Goal: Task Accomplishment & Management: Complete application form

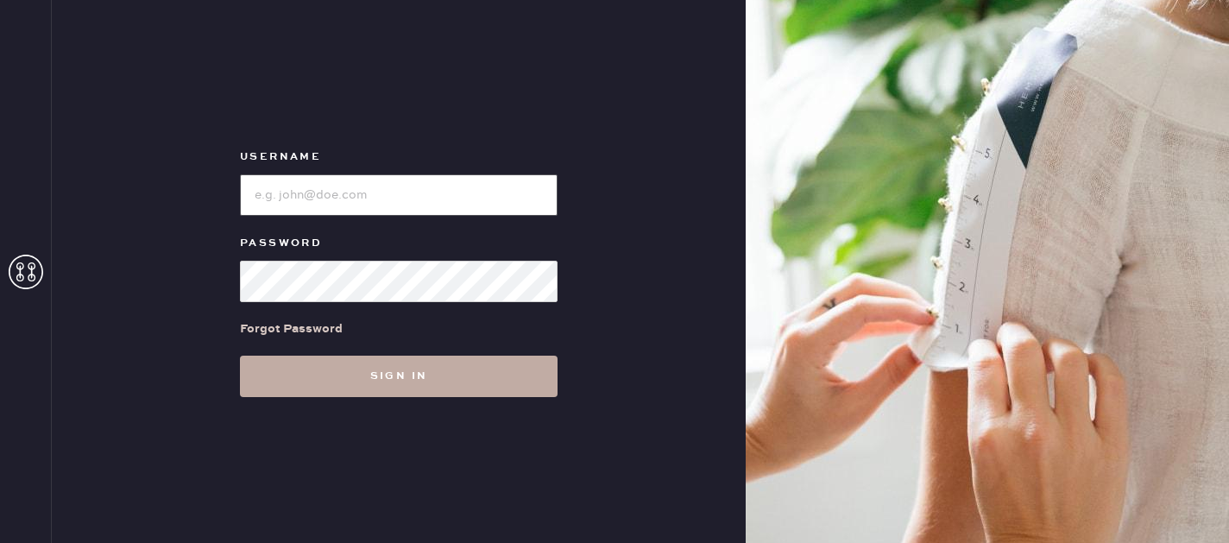
type input "reformationmelrose"
click at [411, 372] on button "Sign in" at bounding box center [399, 376] width 318 height 41
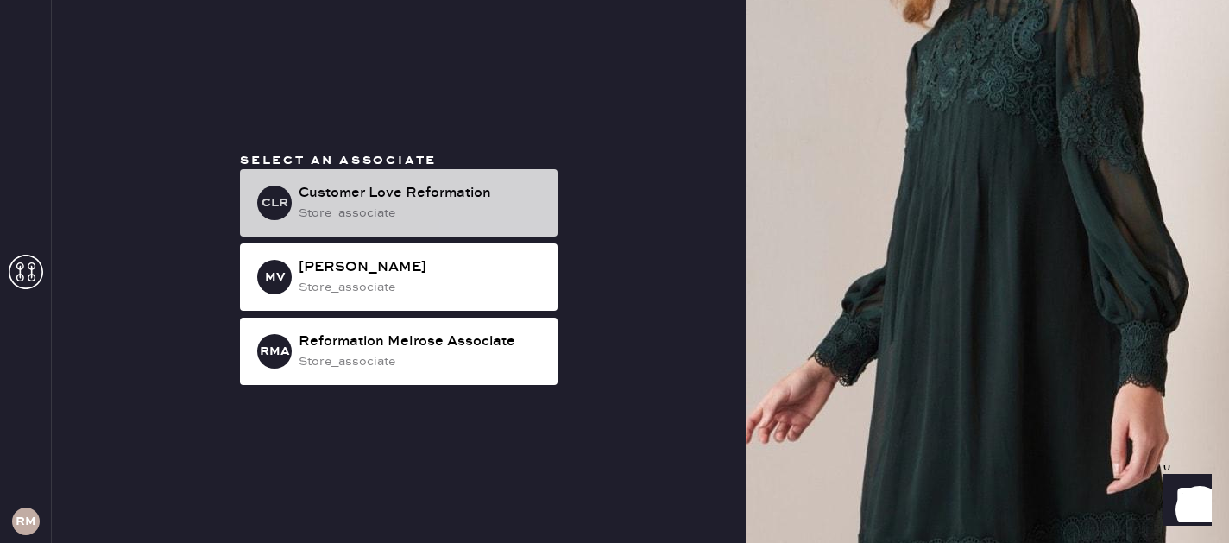
click at [456, 205] on div "store_associate" at bounding box center [421, 213] width 245 height 19
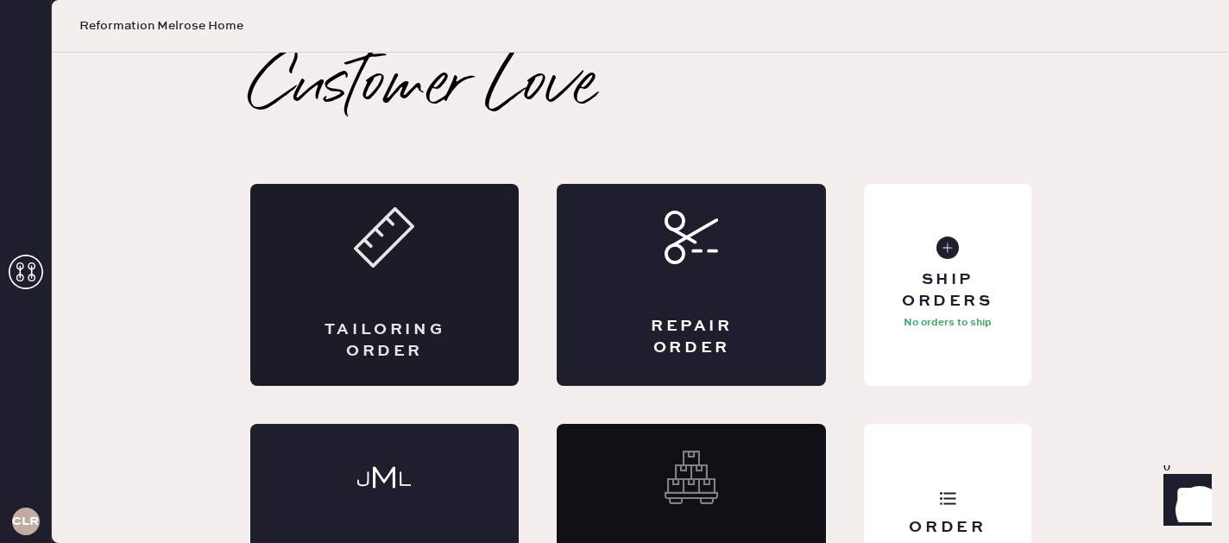
click at [410, 265] on icon at bounding box center [384, 237] width 60 height 60
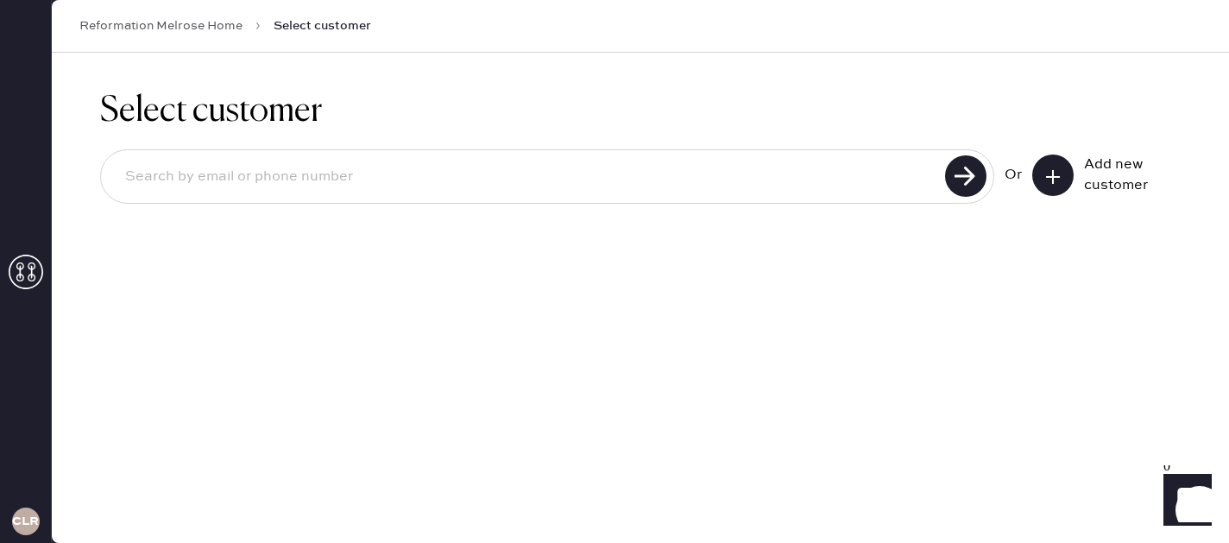
click at [660, 179] on input at bounding box center [525, 177] width 828 height 40
type input "3233330661"
click at [961, 174] on use at bounding box center [965, 175] width 41 height 41
click at [1056, 184] on button at bounding box center [1052, 174] width 41 height 41
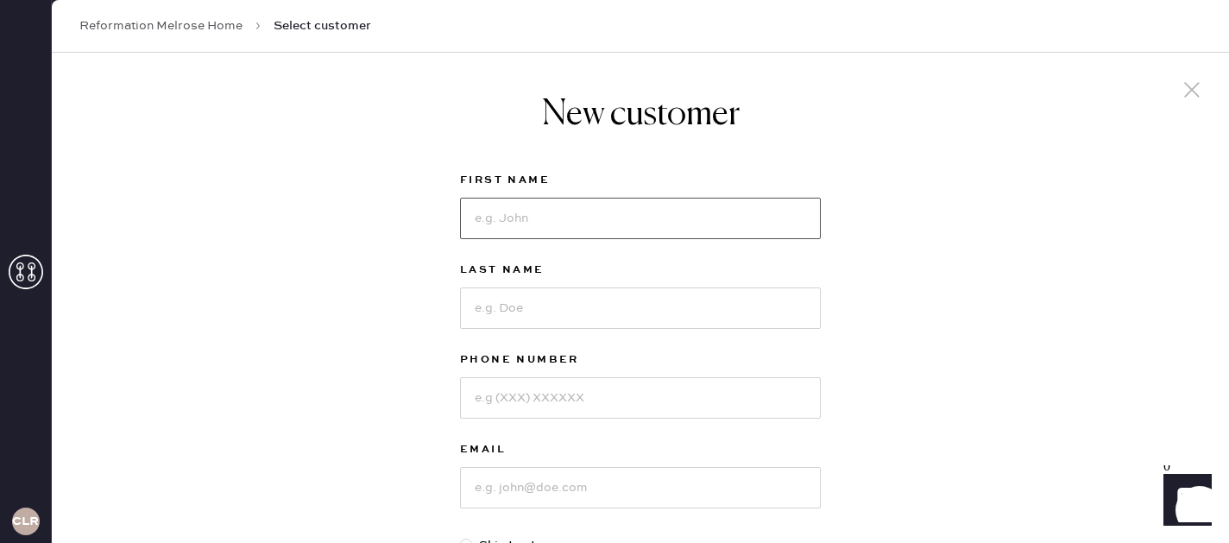
click at [514, 232] on input at bounding box center [640, 218] width 361 height 41
type input "[PERSON_NAME]"
click at [526, 292] on input at bounding box center [640, 307] width 361 height 41
type input "Shulkind"
click at [548, 388] on input at bounding box center [640, 397] width 361 height 41
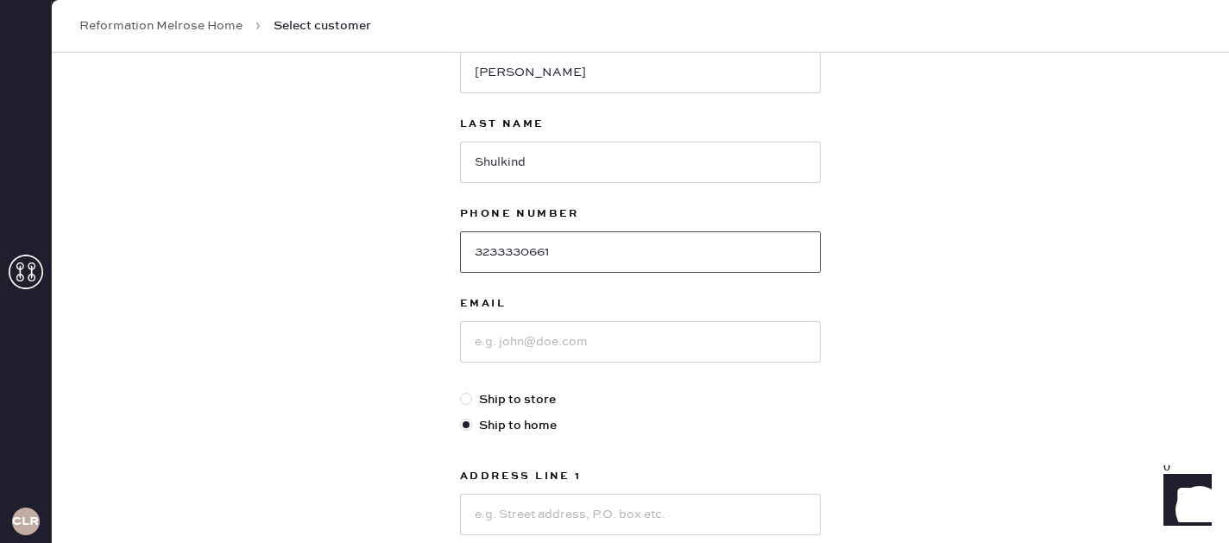
scroll to position [148, 0]
type input "3233330661"
click at [559, 324] on input at bounding box center [640, 339] width 361 height 41
click at [533, 344] on input "lshulkind![DOMAIN_NAME]" at bounding box center [640, 339] width 361 height 41
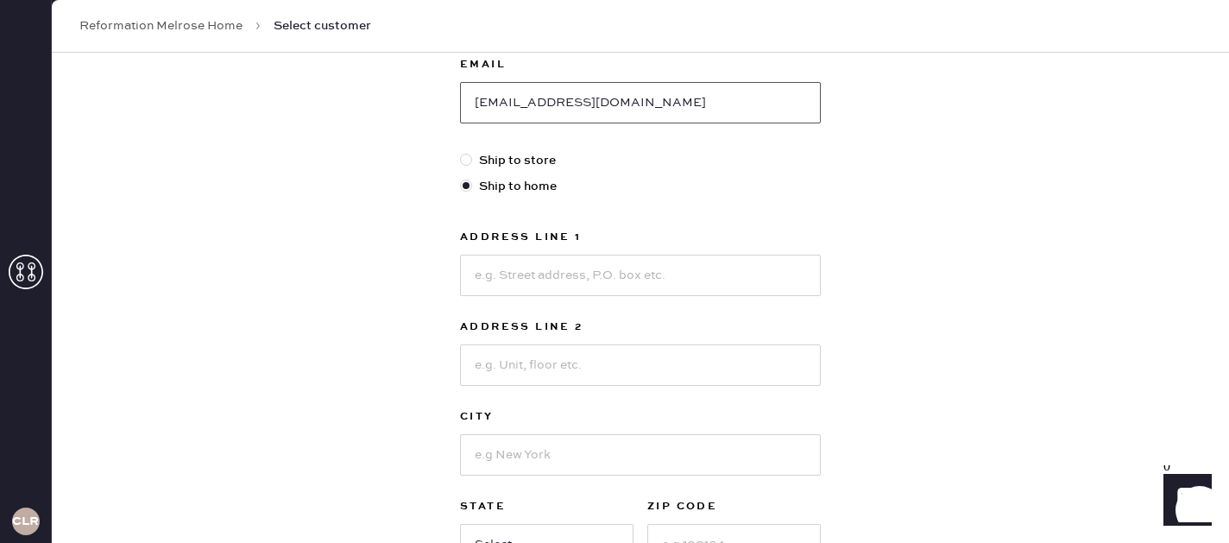
scroll to position [387, 0]
type input "[EMAIL_ADDRESS][DOMAIN_NAME]"
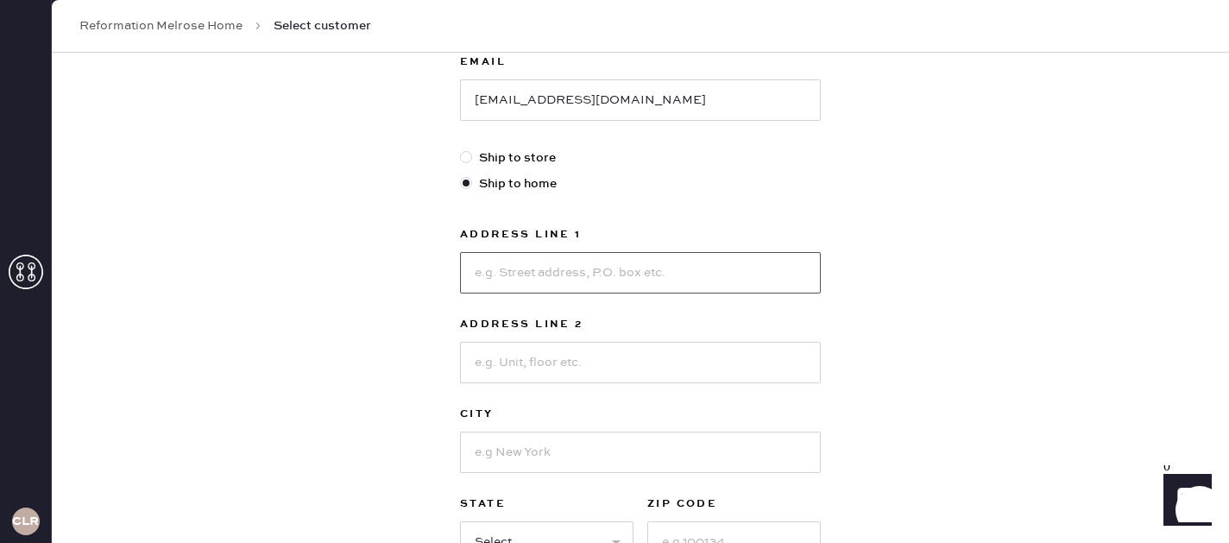
click at [548, 269] on input at bounding box center [640, 272] width 361 height 41
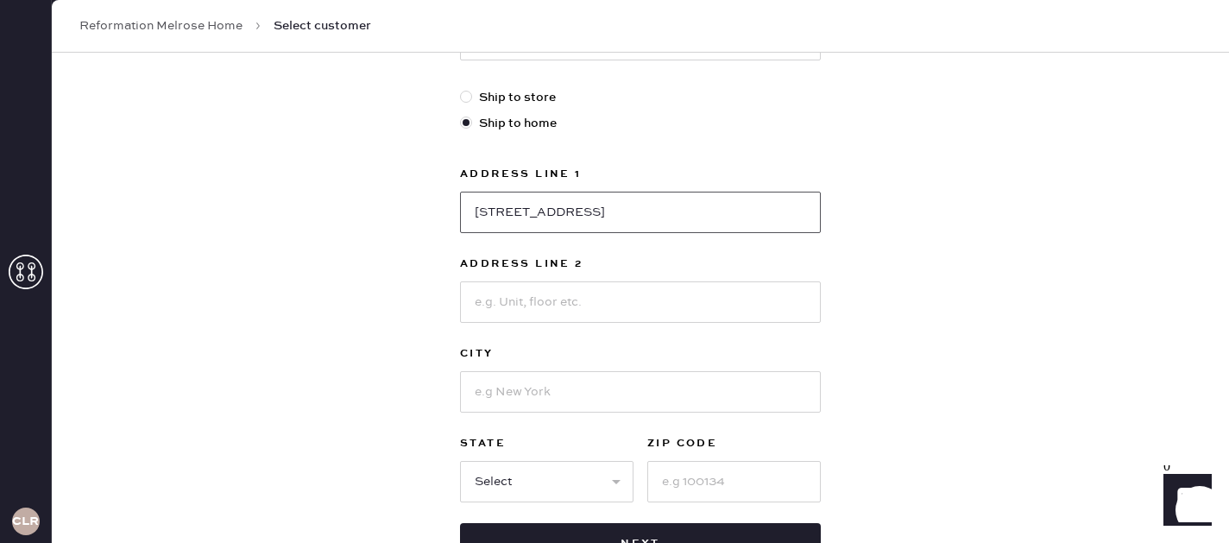
scroll to position [452, 0]
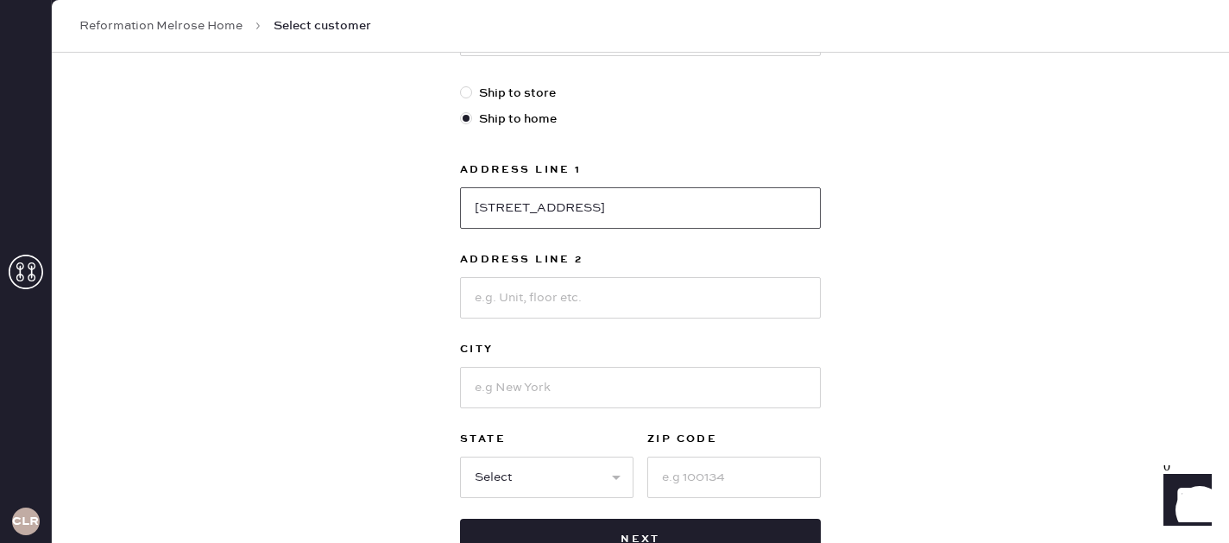
type input "[STREET_ADDRESS]"
click at [562, 294] on input at bounding box center [640, 297] width 361 height 41
click at [543, 387] on input at bounding box center [640, 387] width 361 height 41
click at [543, 386] on input "Los Angles" at bounding box center [640, 387] width 361 height 41
type input "[GEOGRAPHIC_DATA]"
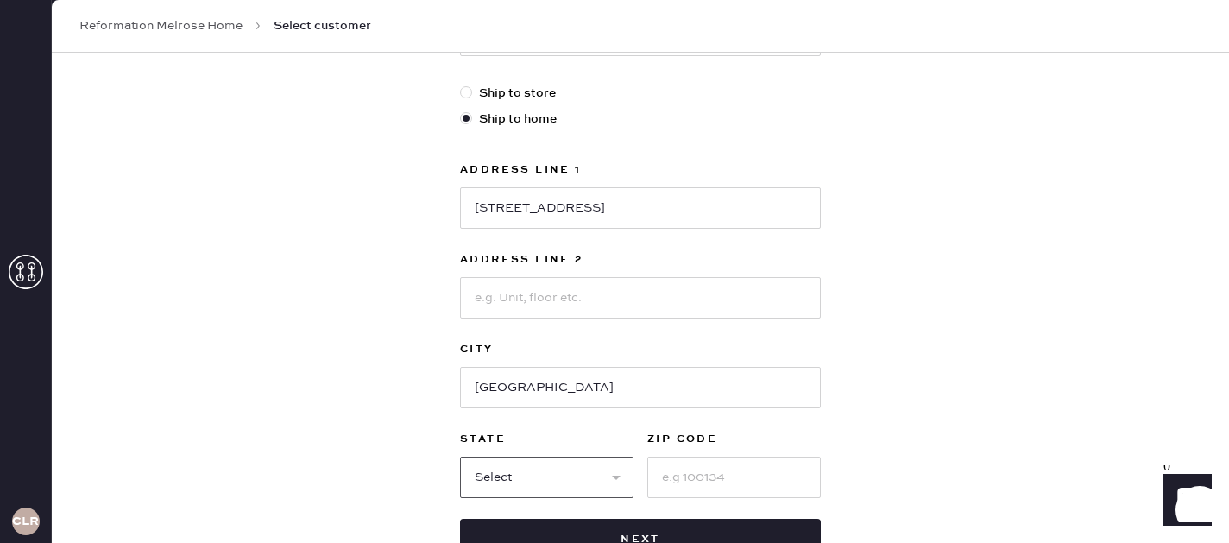
click at [532, 468] on select "Select AK AL AR AZ CA CO CT [GEOGRAPHIC_DATA] DE FL [GEOGRAPHIC_DATA] HI [GEOGR…" at bounding box center [546, 476] width 173 height 41
select select "CA"
click at [460, 456] on select "Select AK AL AR AZ CA CO CT [GEOGRAPHIC_DATA] DE FL [GEOGRAPHIC_DATA] HI [GEOGR…" at bounding box center [546, 476] width 173 height 41
click at [686, 487] on input at bounding box center [733, 476] width 173 height 41
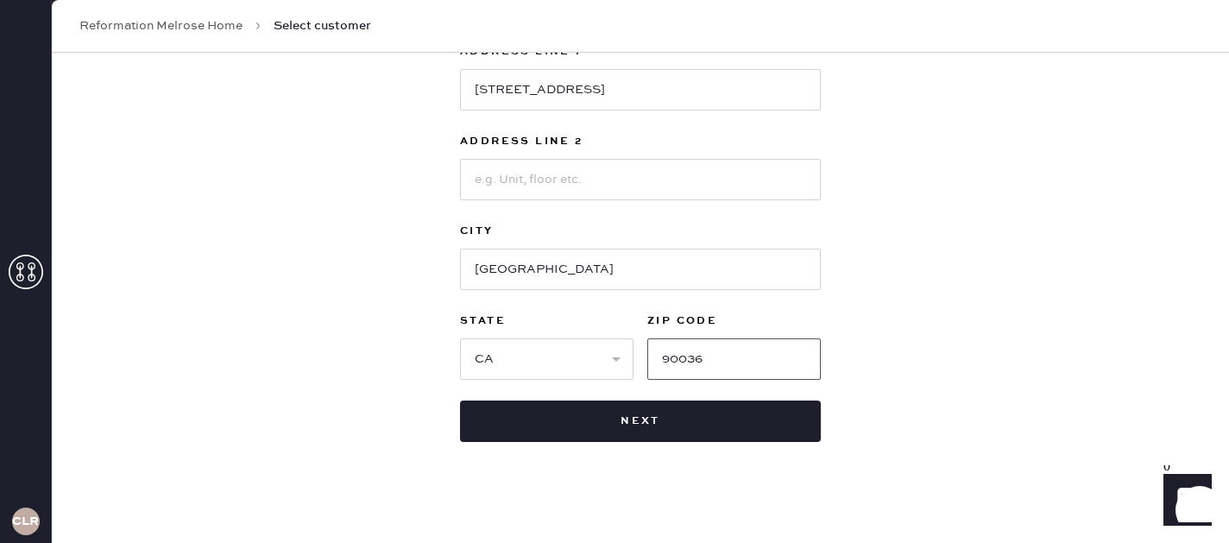
scroll to position [580, 0]
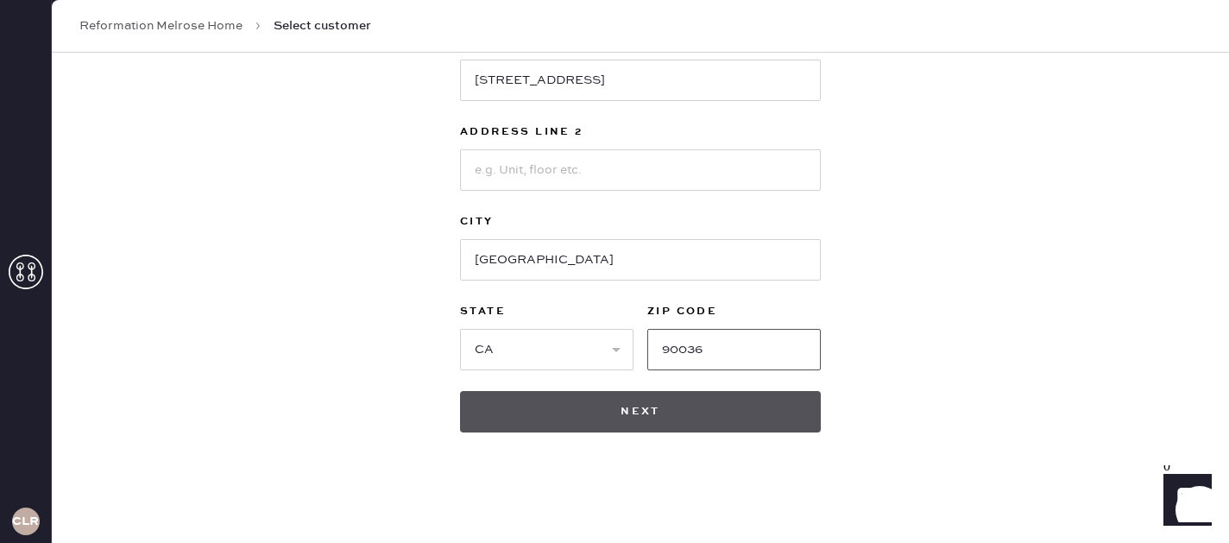
type input "90036"
click at [758, 413] on button "Next" at bounding box center [640, 411] width 361 height 41
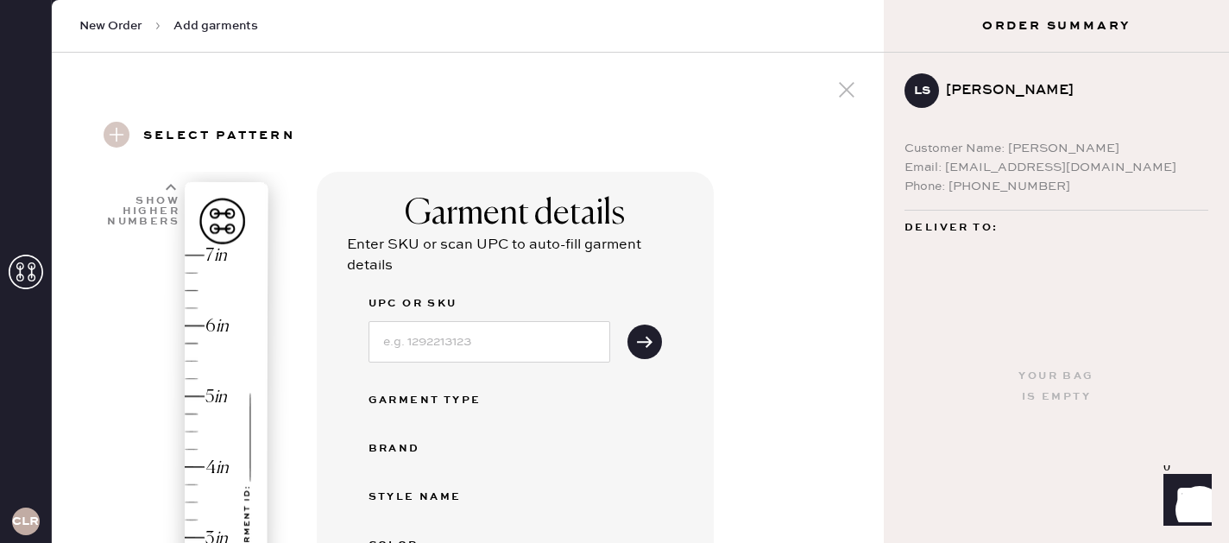
scroll to position [551, 0]
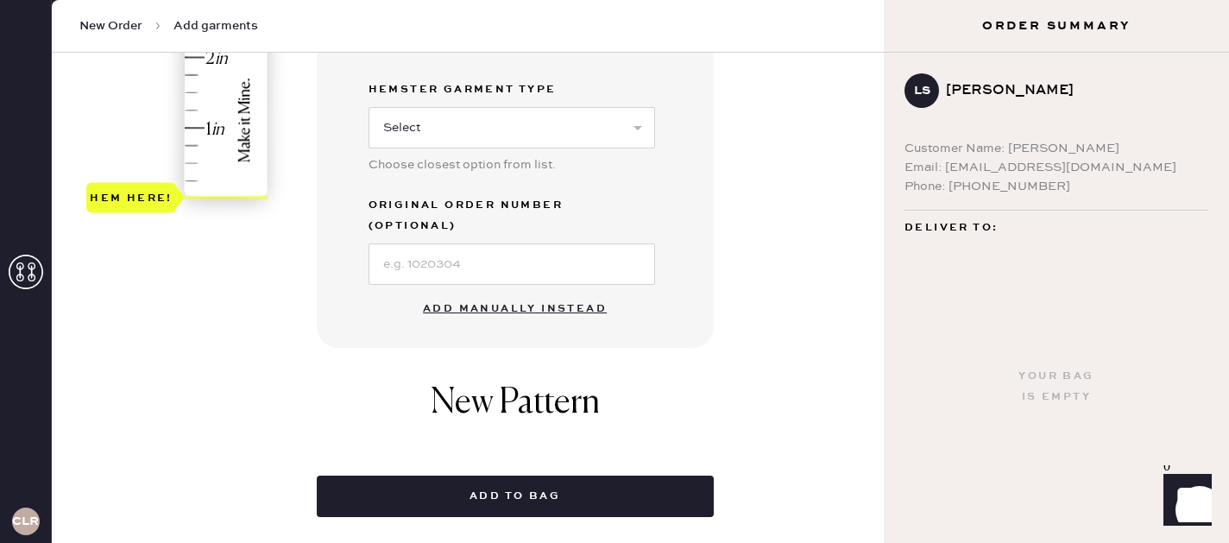
click at [489, 292] on button "Add manually instead" at bounding box center [514, 309] width 205 height 35
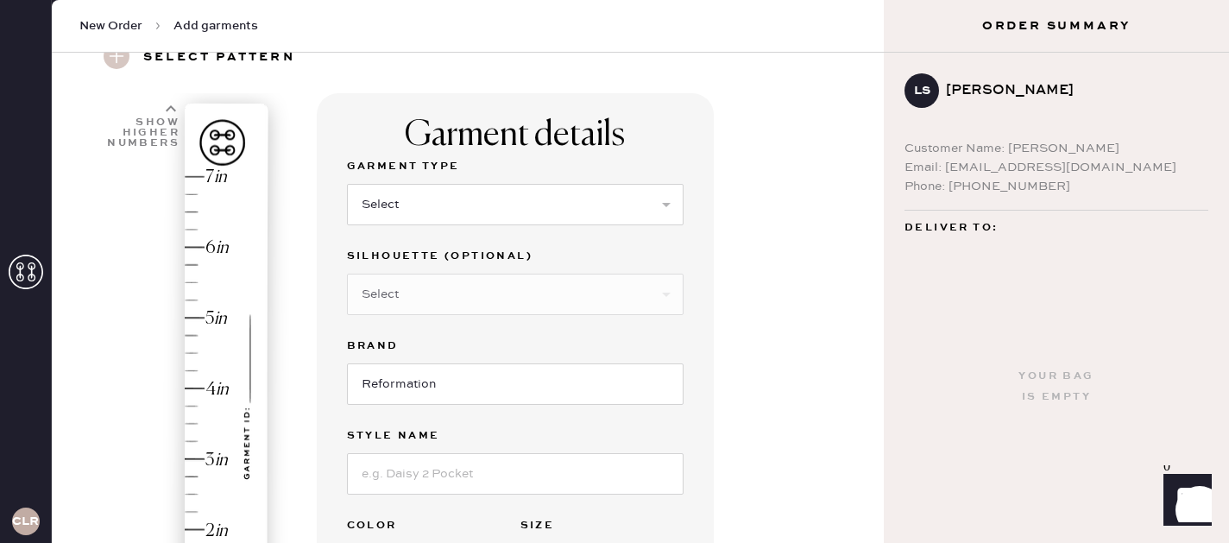
scroll to position [53, 0]
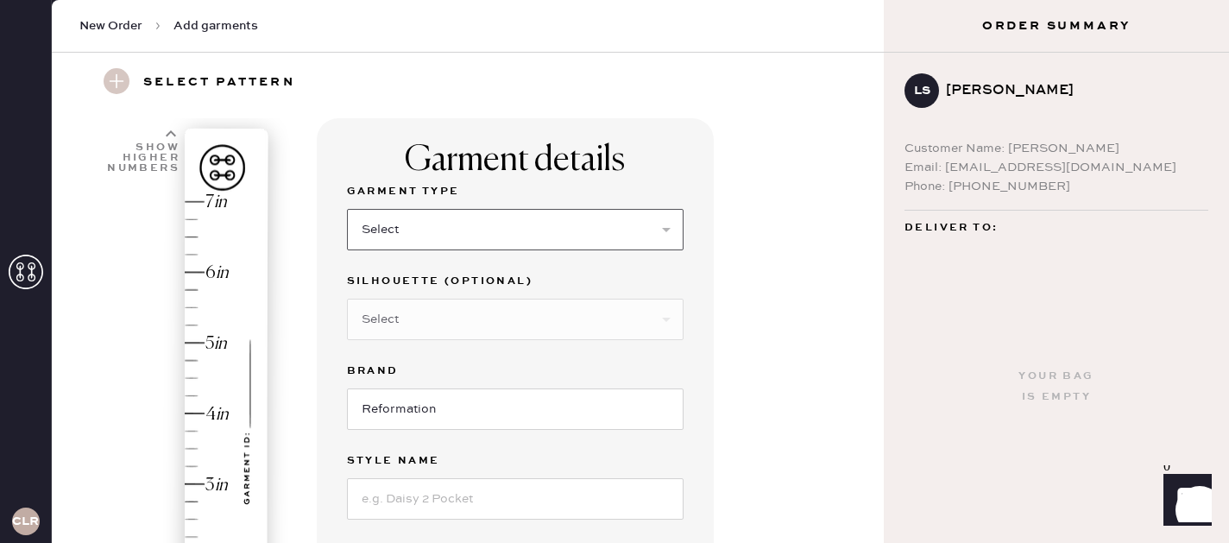
click at [500, 236] on select "Select Basic Skirt Jeans Leggings Pants Shorts Basic Sleeved Dress Basic Sleeve…" at bounding box center [515, 229] width 337 height 41
select select "2"
click at [347, 209] on select "Select Basic Skirt Jeans Leggings Pants Shorts Basic Sleeved Dress Basic Sleeve…" at bounding box center [515, 229] width 337 height 41
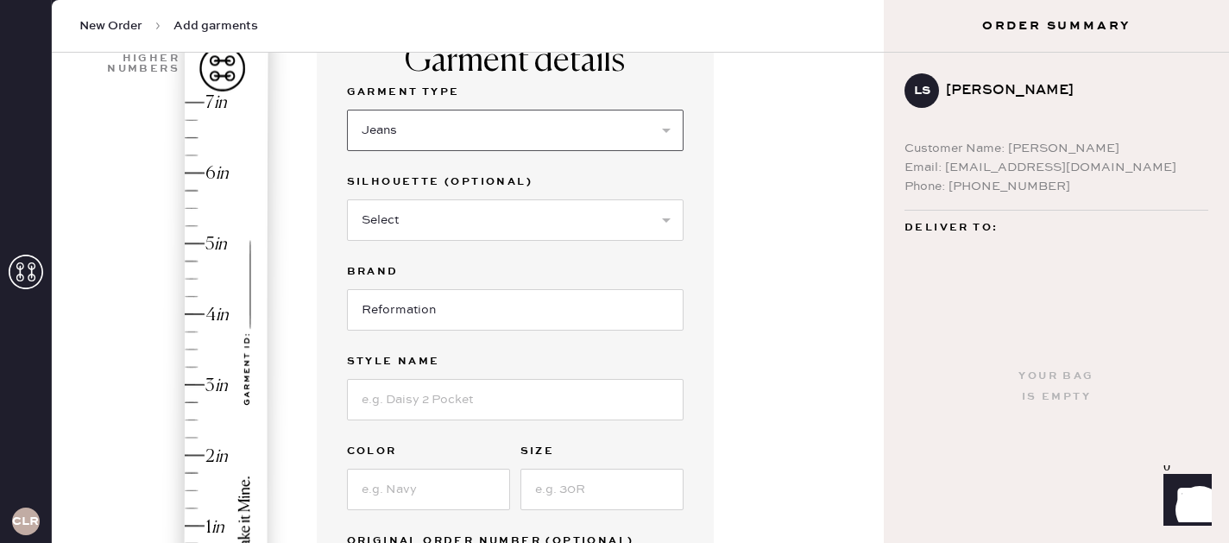
scroll to position [156, 0]
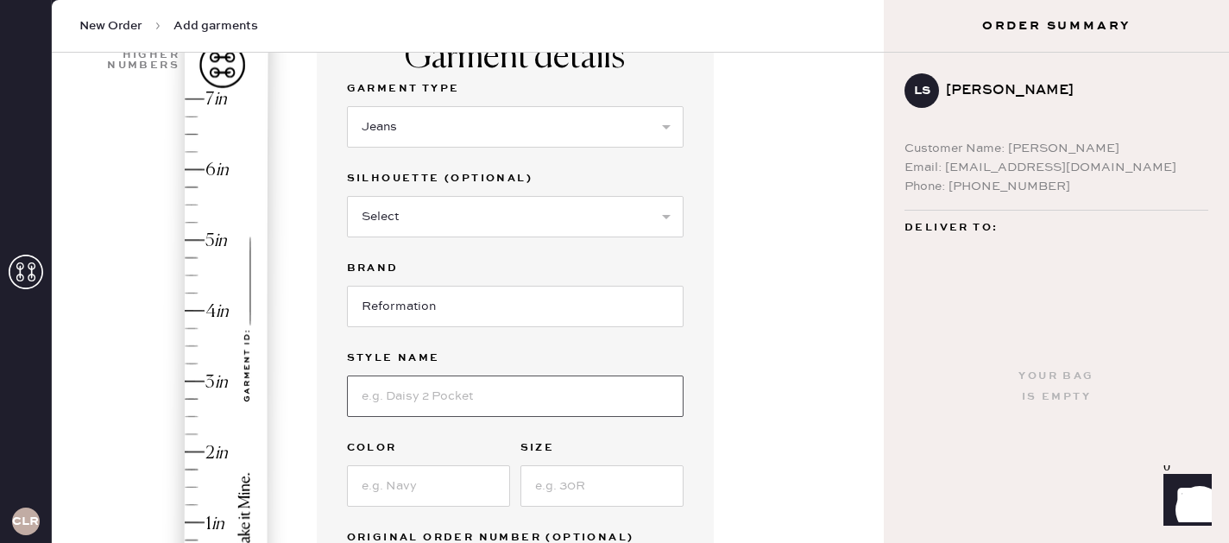
click at [460, 411] on input at bounding box center [515, 395] width 337 height 41
click at [460, 408] on input at bounding box center [515, 395] width 337 height 41
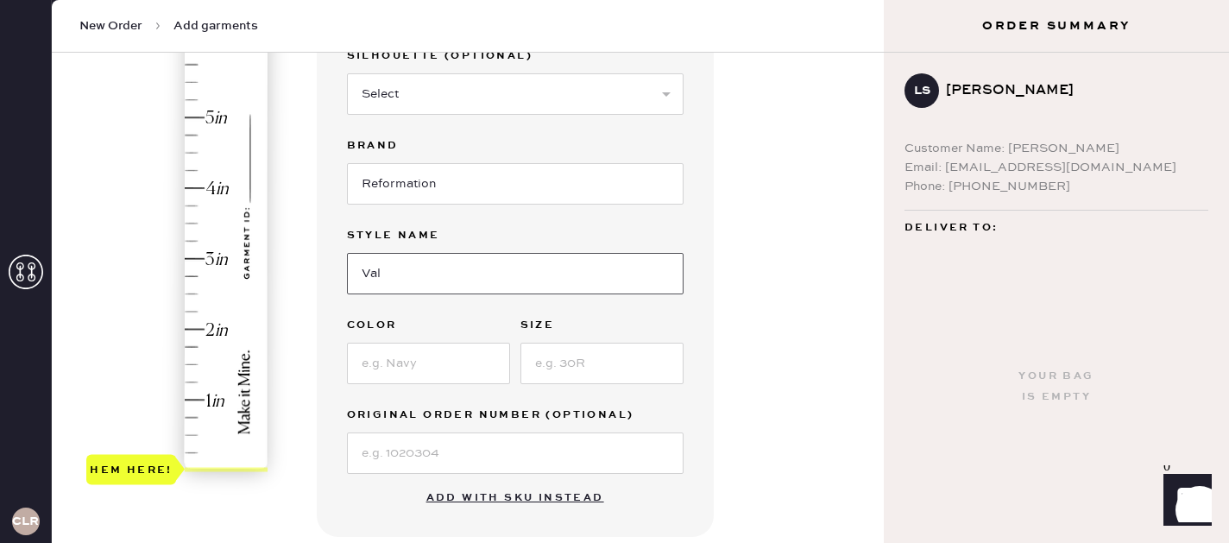
scroll to position [294, 0]
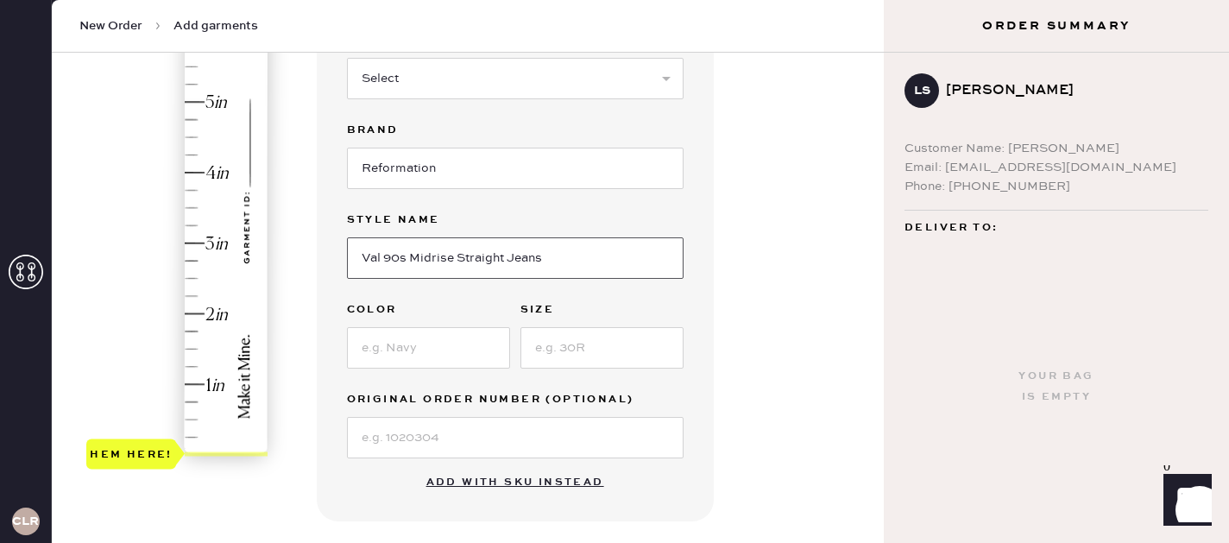
type input "Val 90s Midrise Straight Jeans"
click at [421, 352] on input at bounding box center [428, 347] width 163 height 41
type input "[US_STATE]"
click at [549, 357] on input at bounding box center [601, 347] width 163 height 41
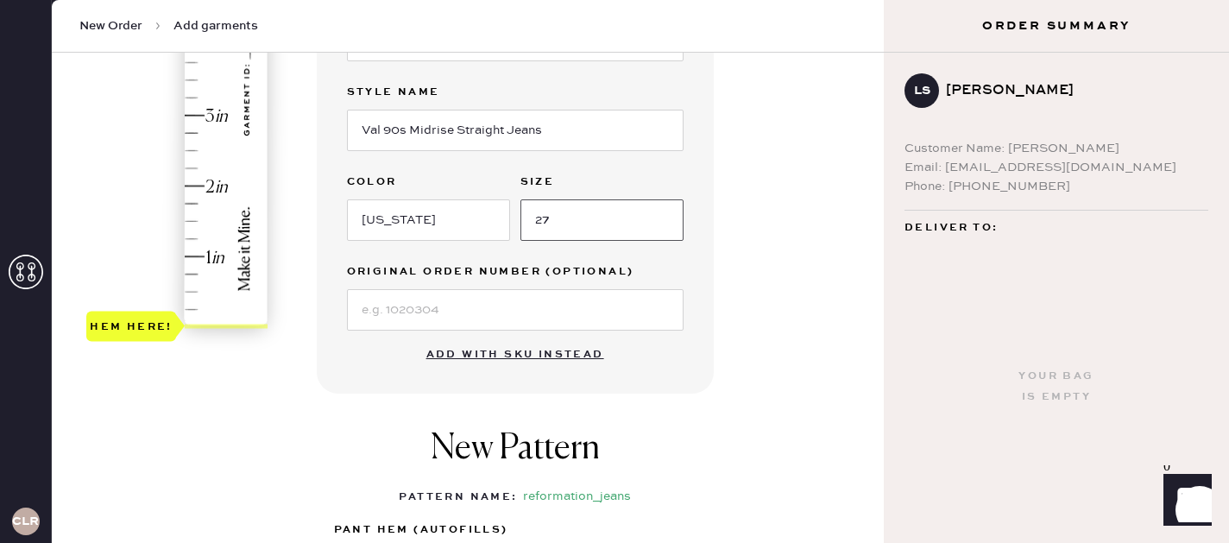
scroll to position [424, 0]
type input "27"
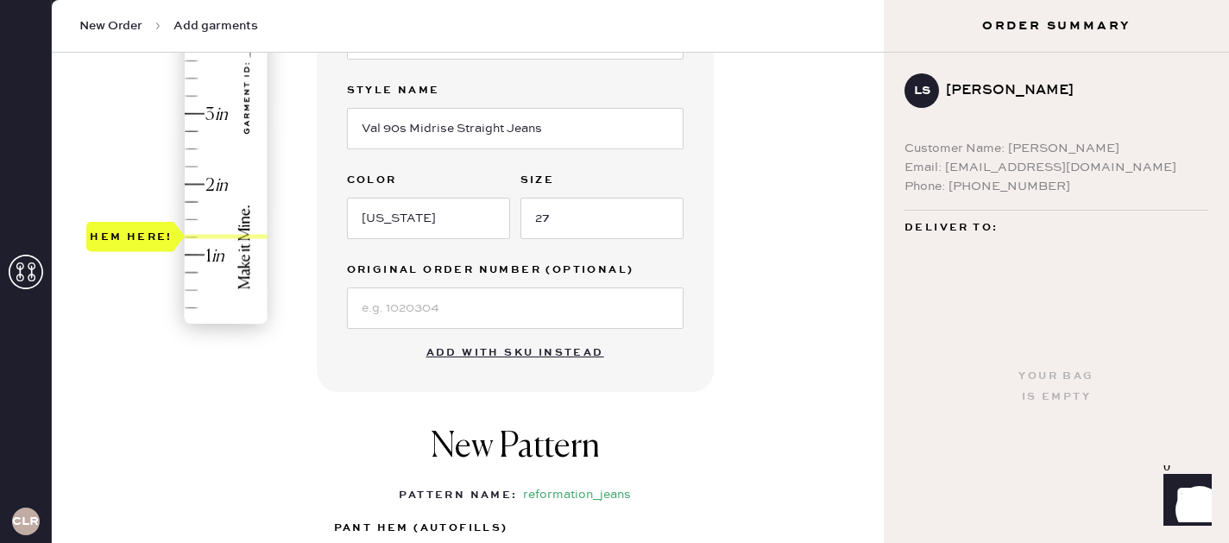
type input "1.5"
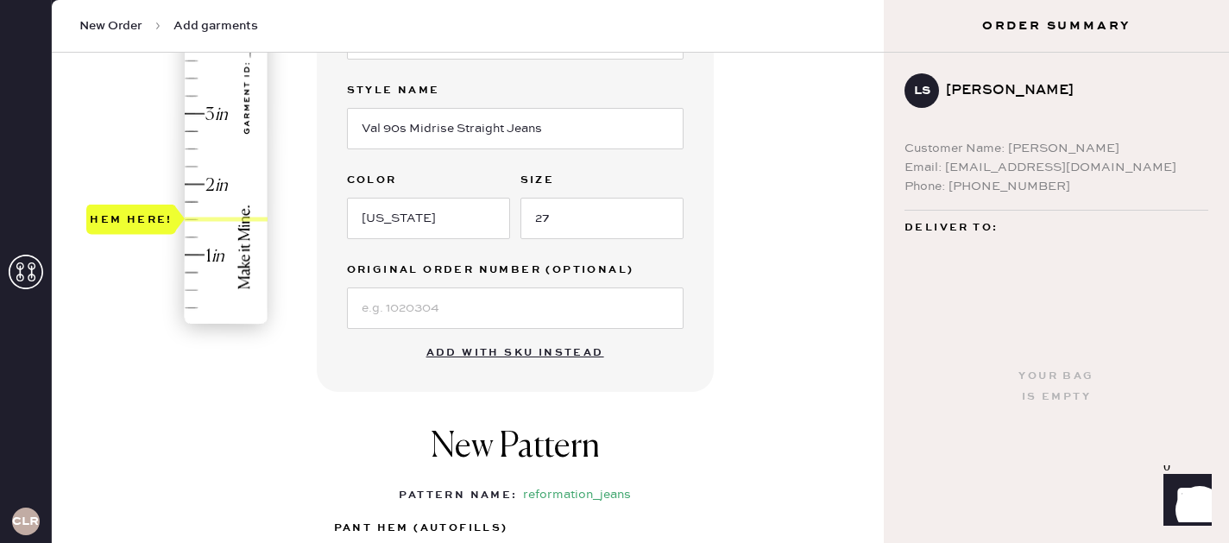
drag, startPoint x: 152, startPoint y: 321, endPoint x: 152, endPoint y: 223, distance: 97.5
click at [152, 223] on div "Hem here!" at bounding box center [131, 219] width 83 height 21
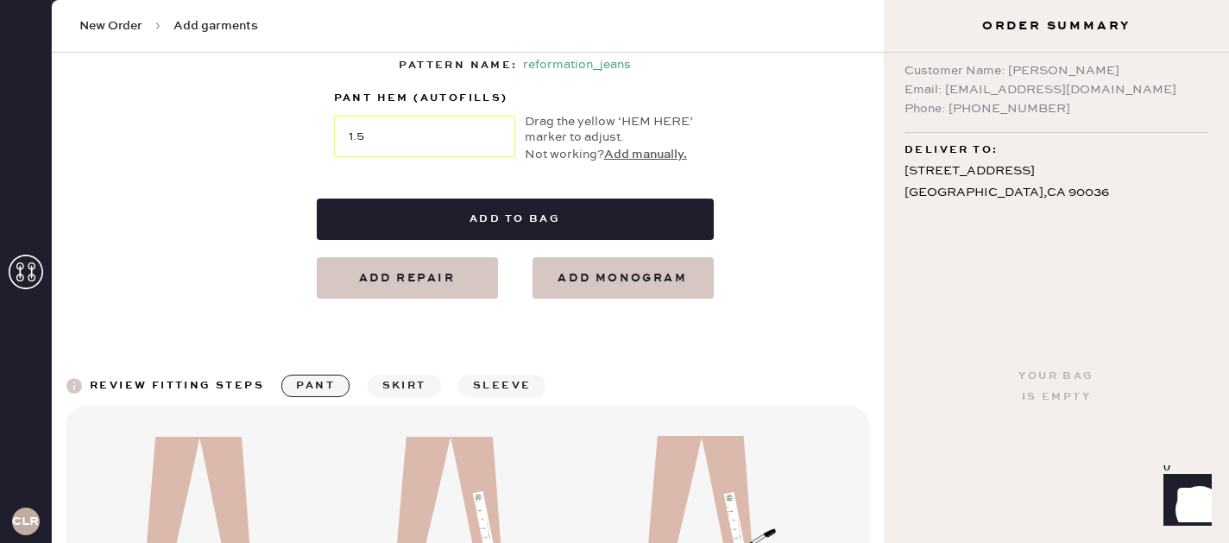
scroll to position [765, 0]
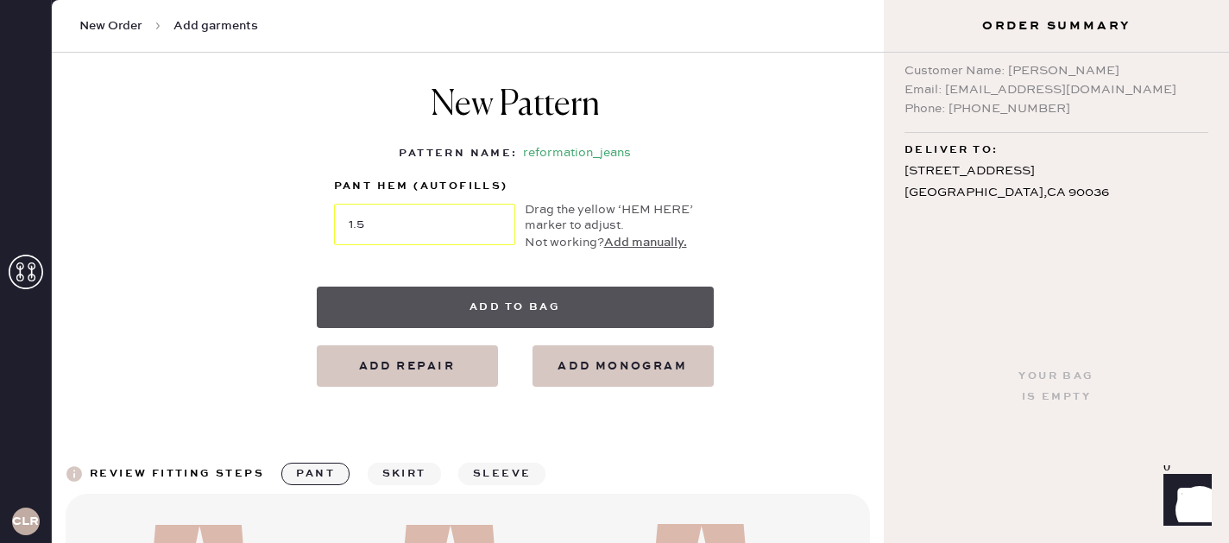
click at [595, 311] on button "Add to bag" at bounding box center [515, 306] width 397 height 41
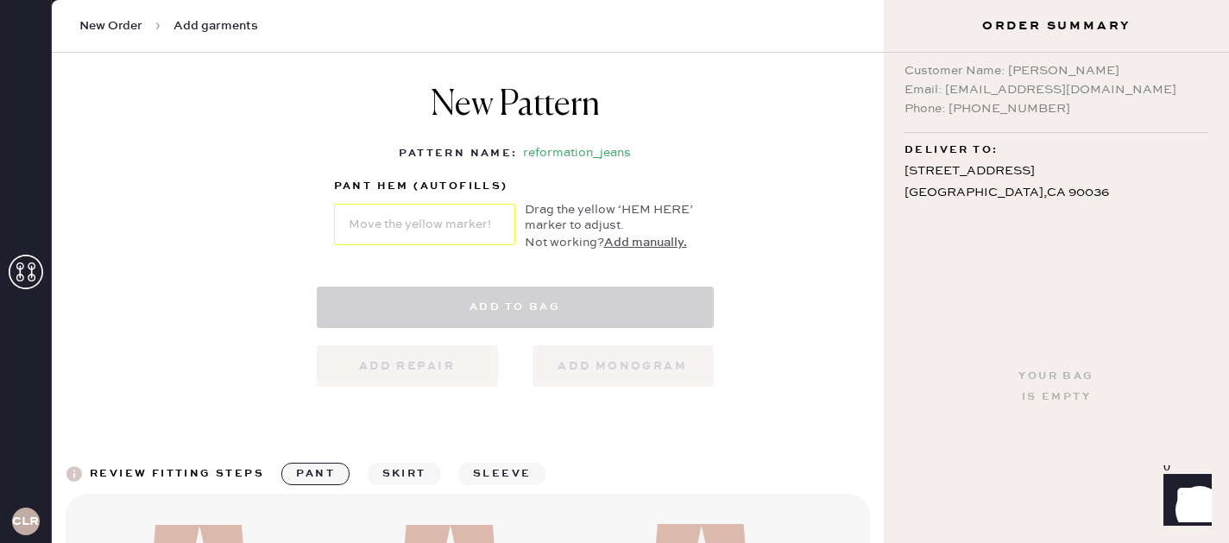
select select "2"
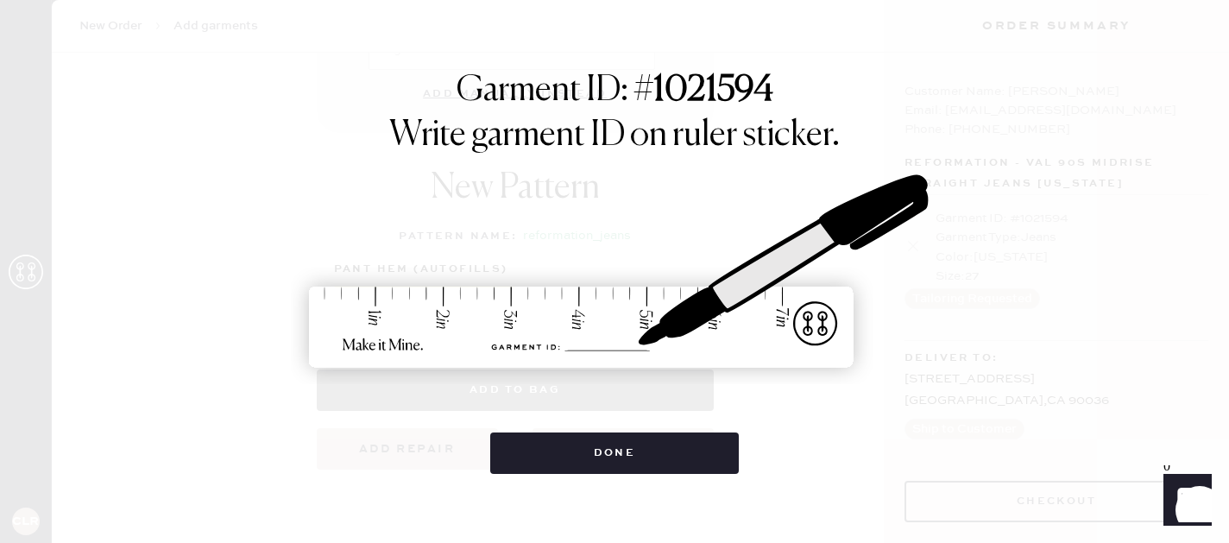
scroll to position [57, 0]
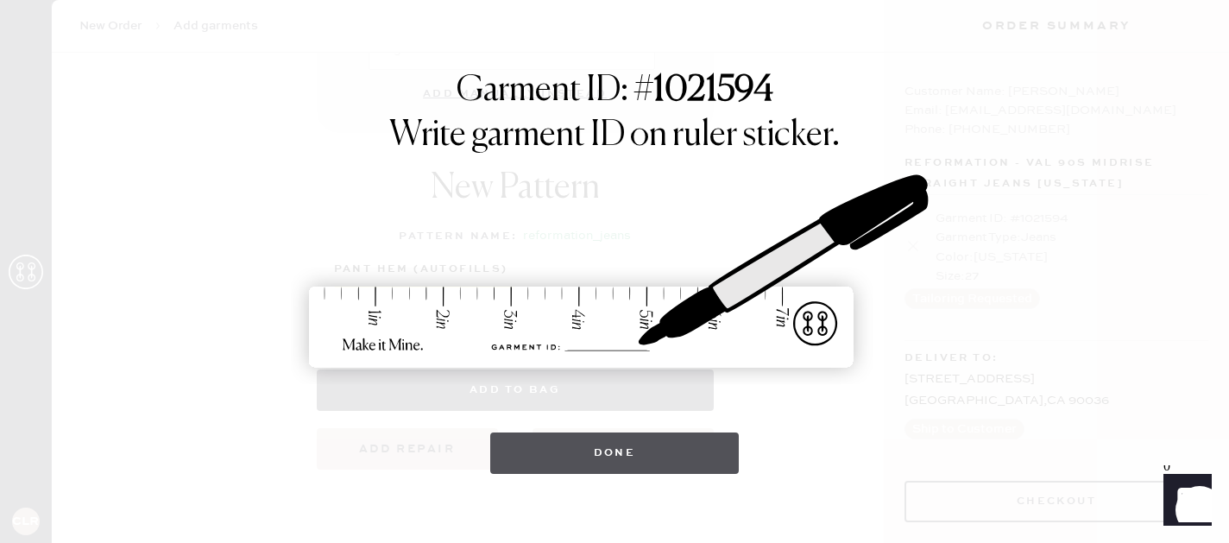
click at [651, 460] on button "Done" at bounding box center [614, 452] width 249 height 41
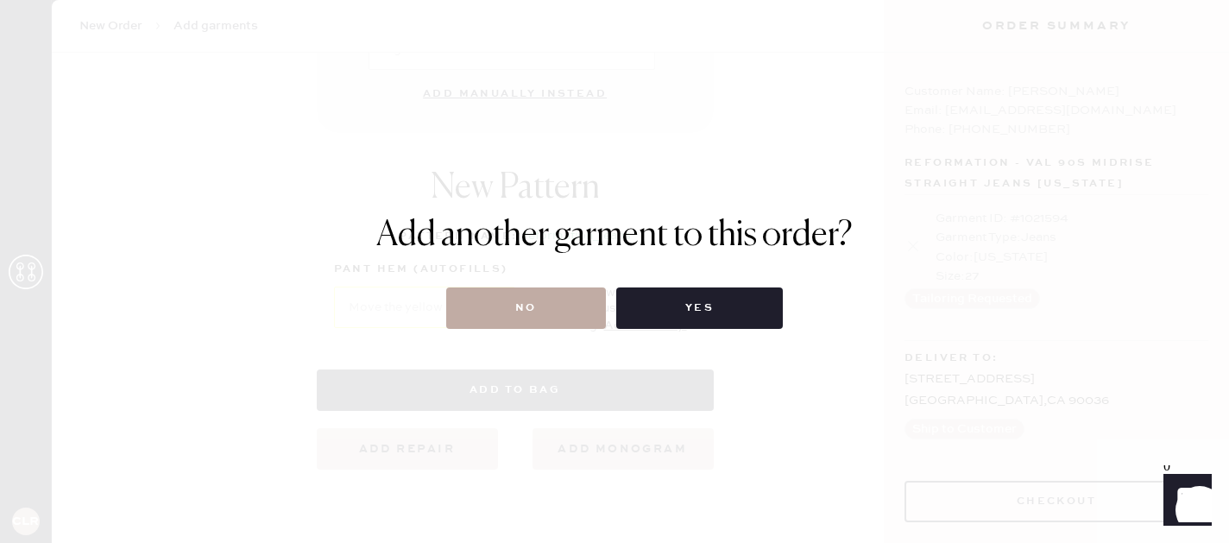
click at [581, 312] on button "No" at bounding box center [526, 307] width 160 height 41
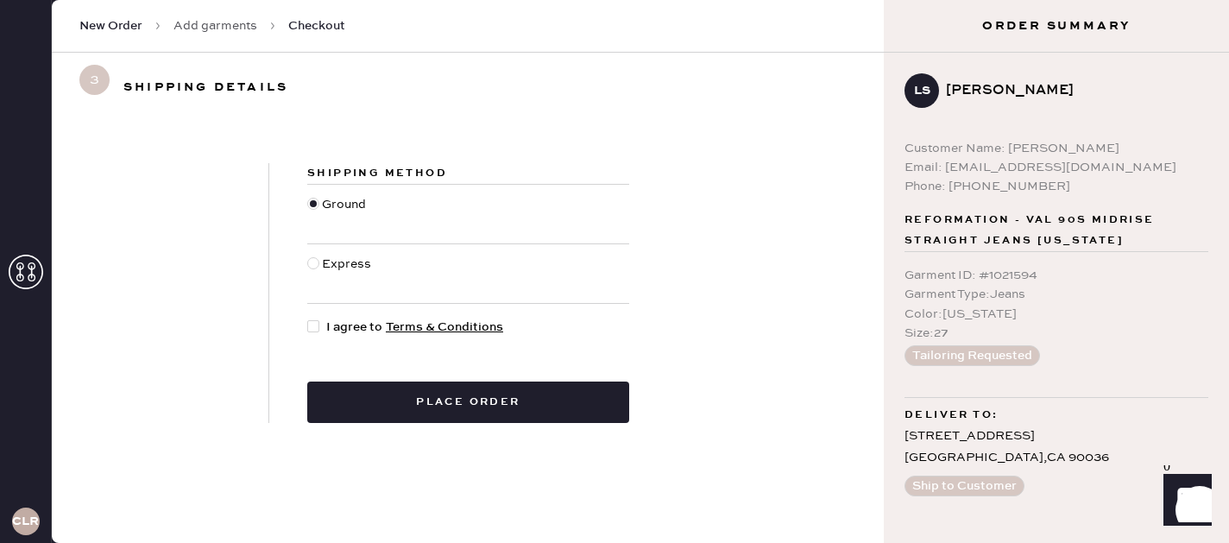
click at [342, 332] on span "I agree to Terms & Conditions" at bounding box center [414, 327] width 177 height 19
click at [308, 318] on input "I agree to Terms & Conditions" at bounding box center [307, 318] width 1 height 1
checkbox input "true"
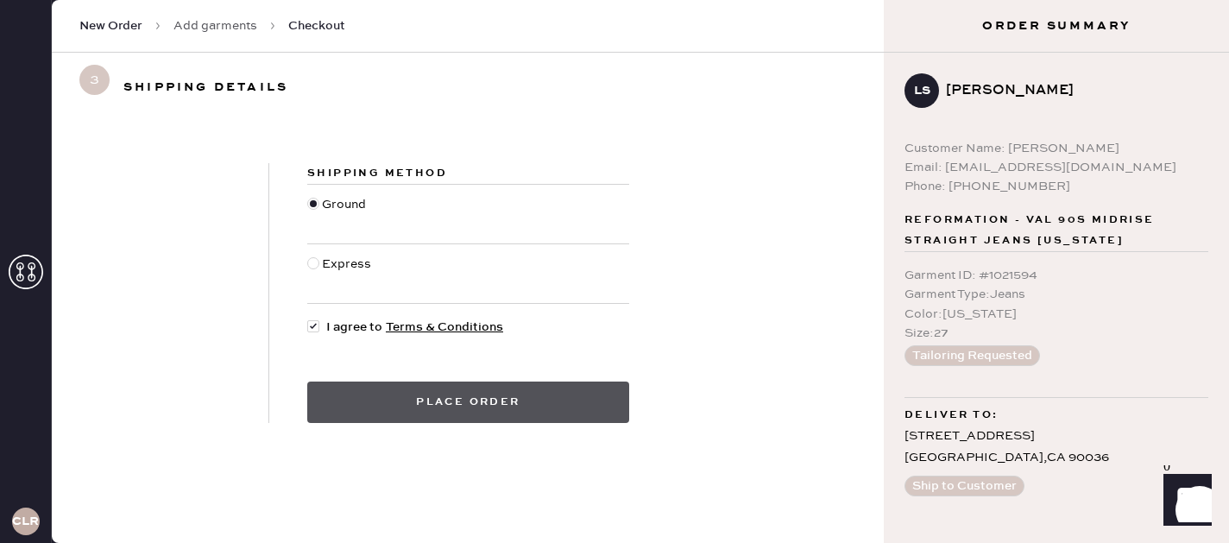
click at [500, 404] on button "Place order" at bounding box center [468, 401] width 322 height 41
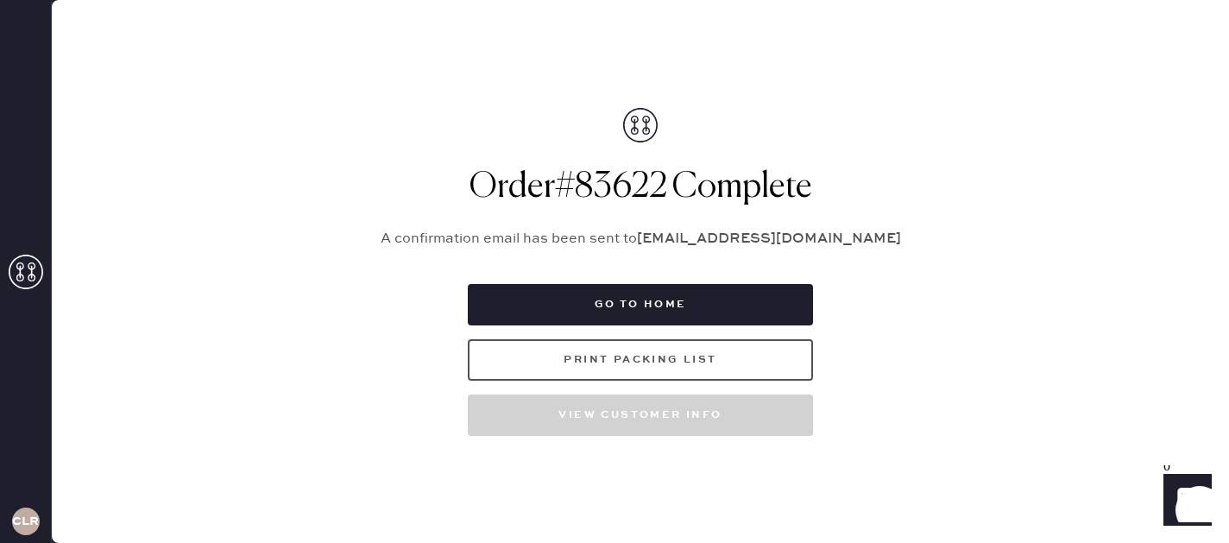
click at [630, 367] on button "Print Packing List" at bounding box center [640, 359] width 345 height 41
